Goal: Book appointment/travel/reservation

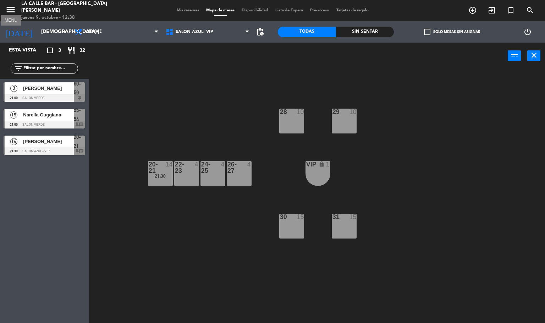
click at [7, 6] on icon "menu" at bounding box center [10, 9] width 11 height 11
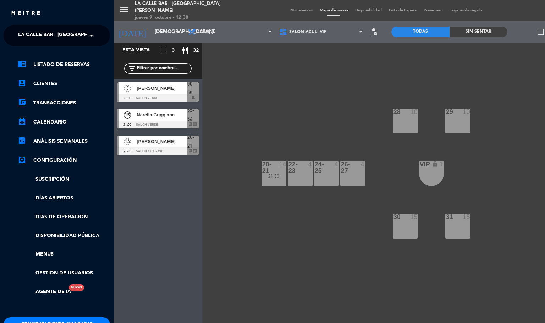
click at [90, 31] on span at bounding box center [93, 35] width 12 height 15
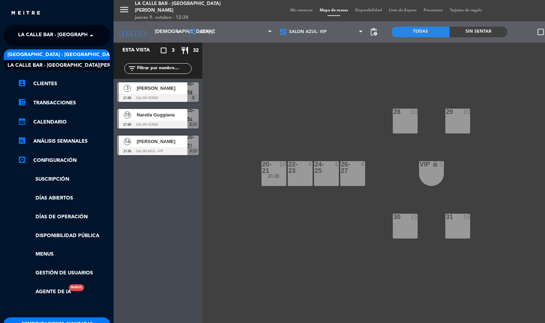
click at [73, 54] on div "[GEOGRAPHIC_DATA] - [GEOGRAPHIC_DATA]" at bounding box center [57, 54] width 106 height 11
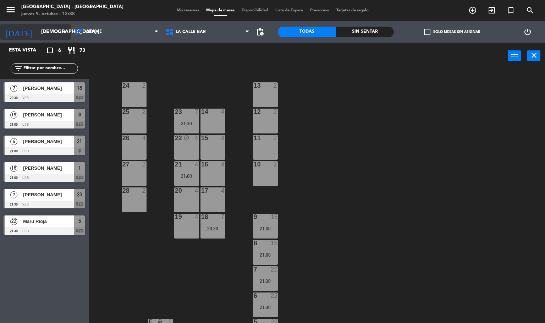
click at [50, 34] on input "[DEMOGRAPHIC_DATA] [DATE]" at bounding box center [71, 32] width 67 height 13
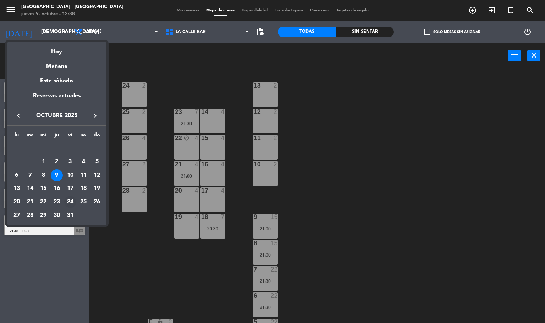
click at [69, 200] on div "24" at bounding box center [70, 202] width 12 height 12
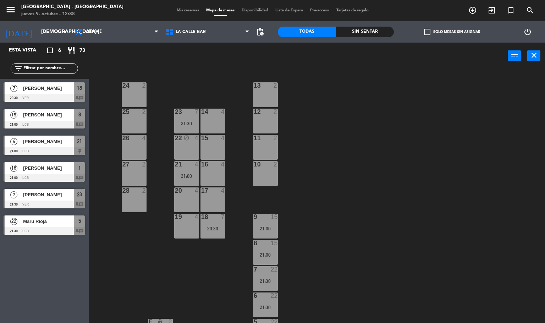
type input "vie. [DATE]"
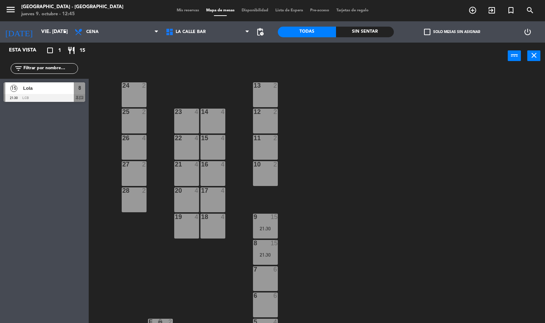
scroll to position [160, 0]
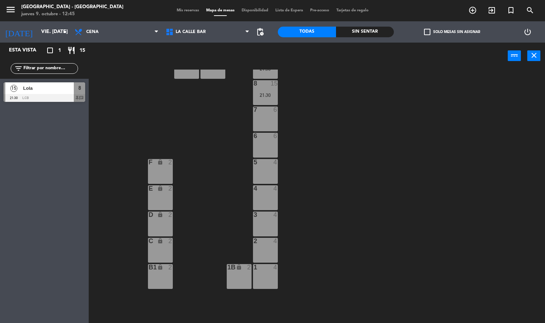
drag, startPoint x: 264, startPoint y: 276, endPoint x: 266, endPoint y: 271, distance: 5.3
click at [264, 275] on div "1 4" at bounding box center [265, 276] width 25 height 25
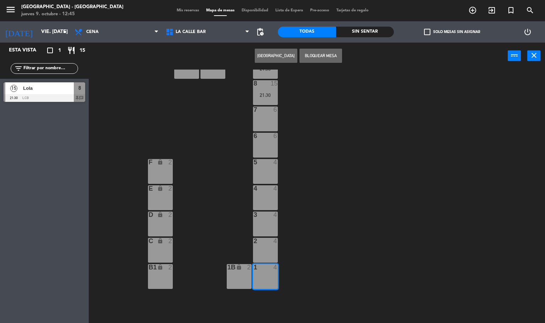
click at [266, 248] on div "2 4" at bounding box center [265, 250] width 25 height 25
click at [269, 211] on div "24 2 13 2 23 4 14 4 25 2 12 2 15 4 22 4 26 4 11 2 16 4 27 2 21 4 10 2 20 4 28 2…" at bounding box center [319, 196] width 451 height 254
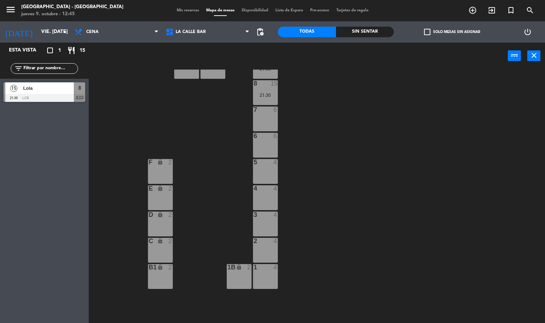
click at [269, 224] on div "3 4" at bounding box center [265, 223] width 25 height 25
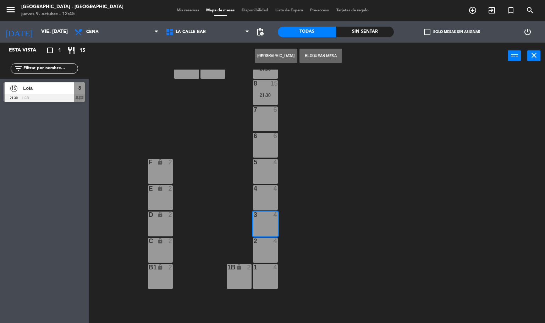
click at [268, 251] on div "2 4" at bounding box center [265, 250] width 25 height 25
click at [264, 273] on div "1 4" at bounding box center [265, 276] width 25 height 25
click at [266, 194] on div "4 4" at bounding box center [265, 197] width 25 height 25
click at [272, 55] on button "[GEOGRAPHIC_DATA]" at bounding box center [276, 56] width 43 height 14
click at [272, 54] on button "[GEOGRAPHIC_DATA]" at bounding box center [276, 56] width 43 height 14
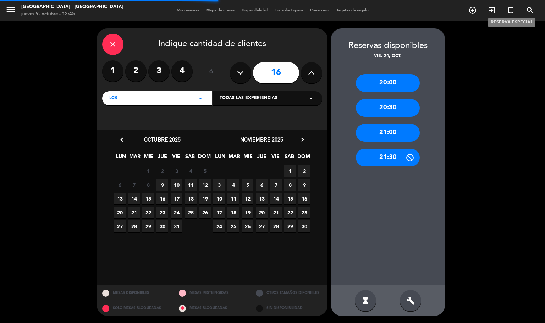
click at [511, 9] on icon "turned_in_not" at bounding box center [510, 10] width 9 height 9
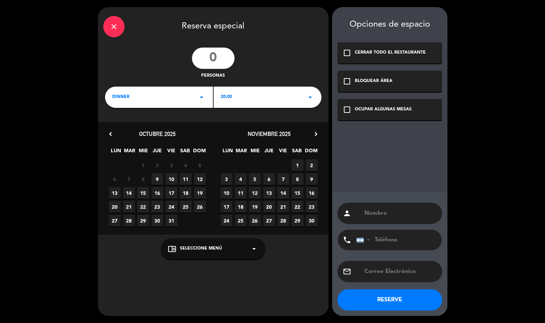
click at [217, 58] on input "number" at bounding box center [213, 58] width 43 height 21
type input "30"
click at [228, 95] on span "20:00" at bounding box center [226, 97] width 11 height 7
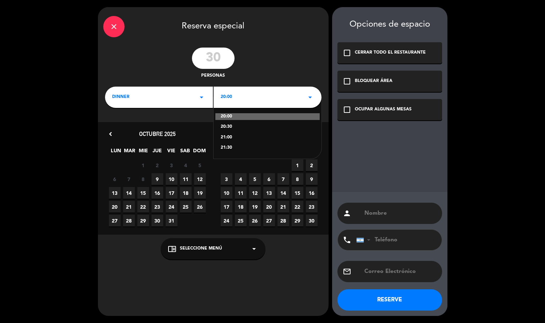
click at [227, 143] on div "20:00 20:30 21:00 21:30" at bounding box center [267, 127] width 108 height 61
click at [228, 146] on div "21:30" at bounding box center [268, 147] width 94 height 7
click at [228, 147] on span "LUN" at bounding box center [228, 152] width 12 height 12
click at [171, 208] on span "24" at bounding box center [172, 207] width 12 height 12
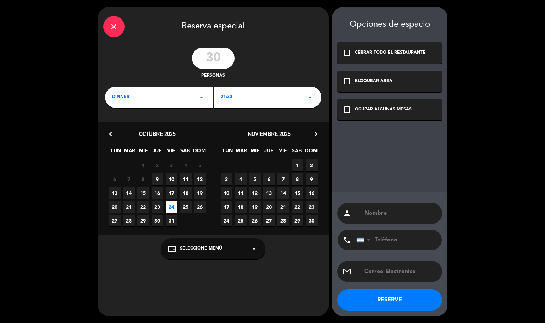
paste input "[PERSON_NAME]"
type input "[PERSON_NAME]"
click at [372, 104] on div "check_box_outline_blank OCUPAR ALGUNAS MESAS" at bounding box center [389, 109] width 105 height 21
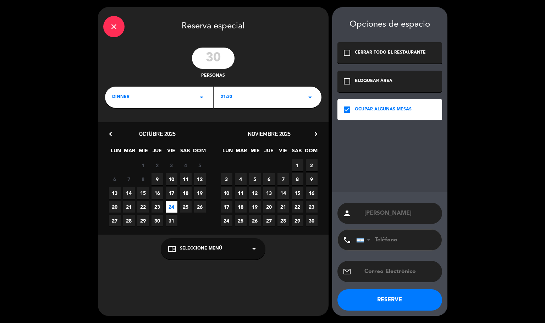
paste input "[PHONE_NUMBER]"
type input "[PHONE_NUMBER]"
click at [386, 298] on button "RESERVE" at bounding box center [389, 299] width 105 height 21
